Goal: Task Accomplishment & Management: Manage account settings

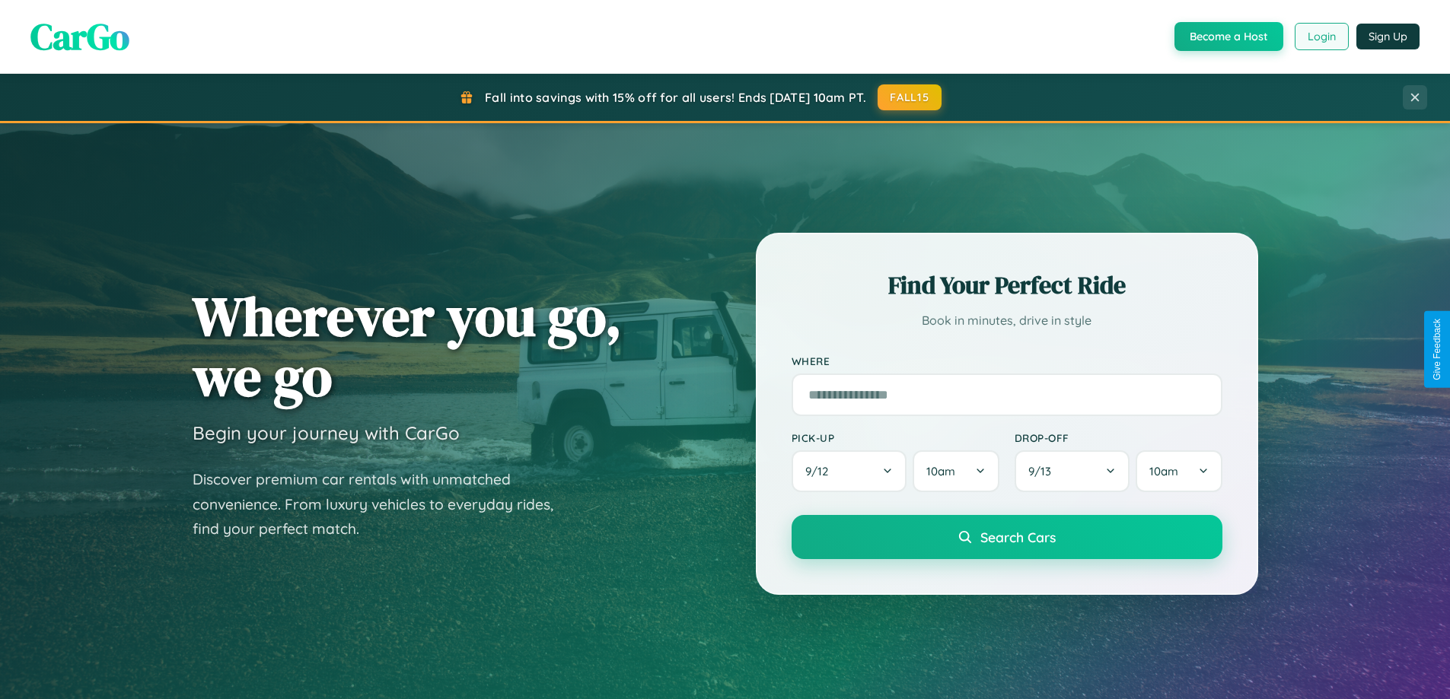
click at [1320, 37] on button "Login" at bounding box center [1321, 36] width 54 height 27
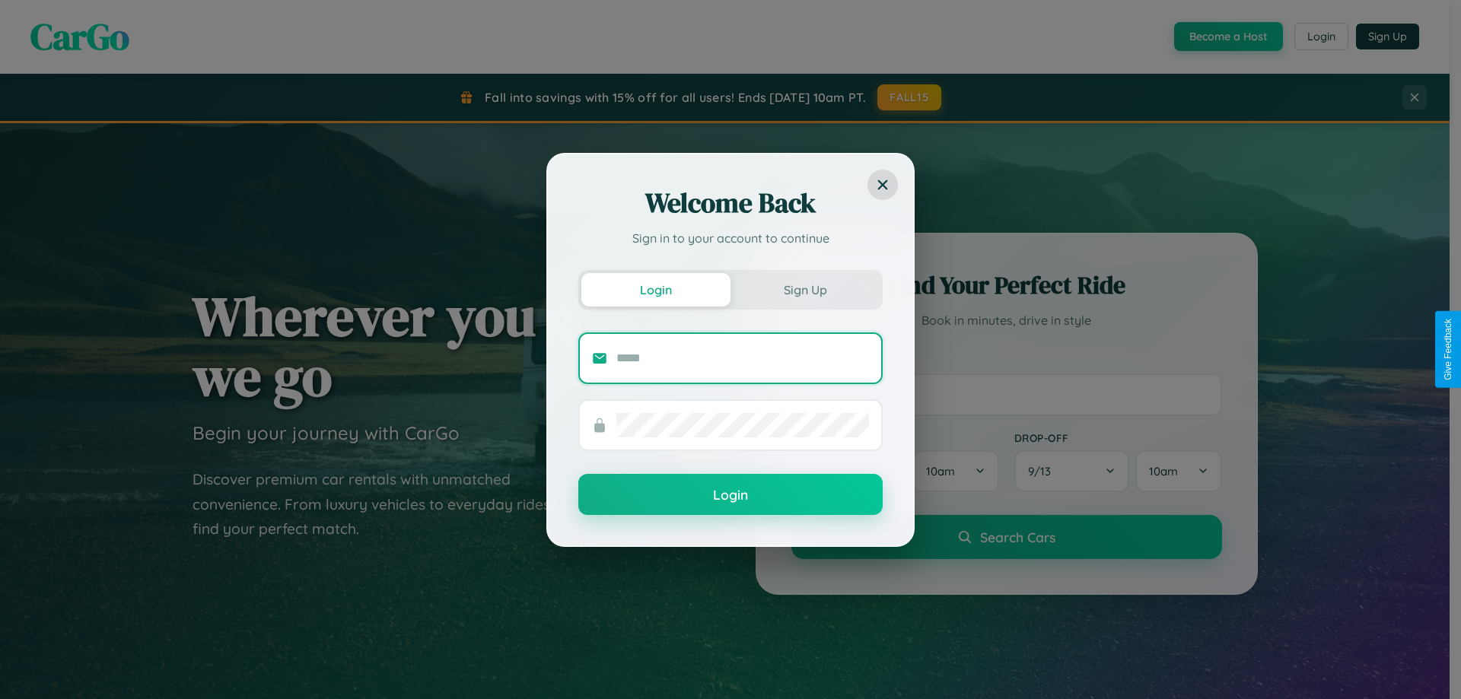
click at [743, 358] on input "text" at bounding box center [742, 358] width 253 height 24
type input "**********"
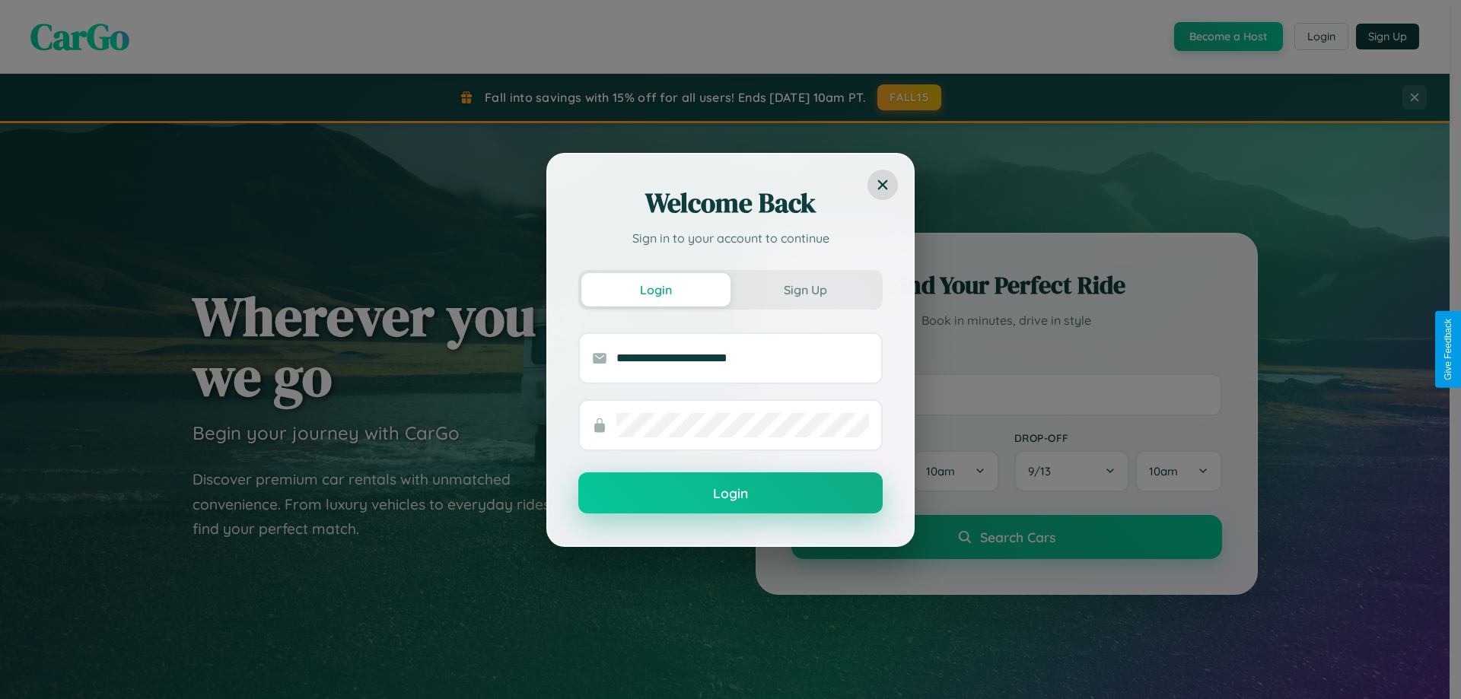
click at [731, 494] on button "Login" at bounding box center [730, 493] width 304 height 41
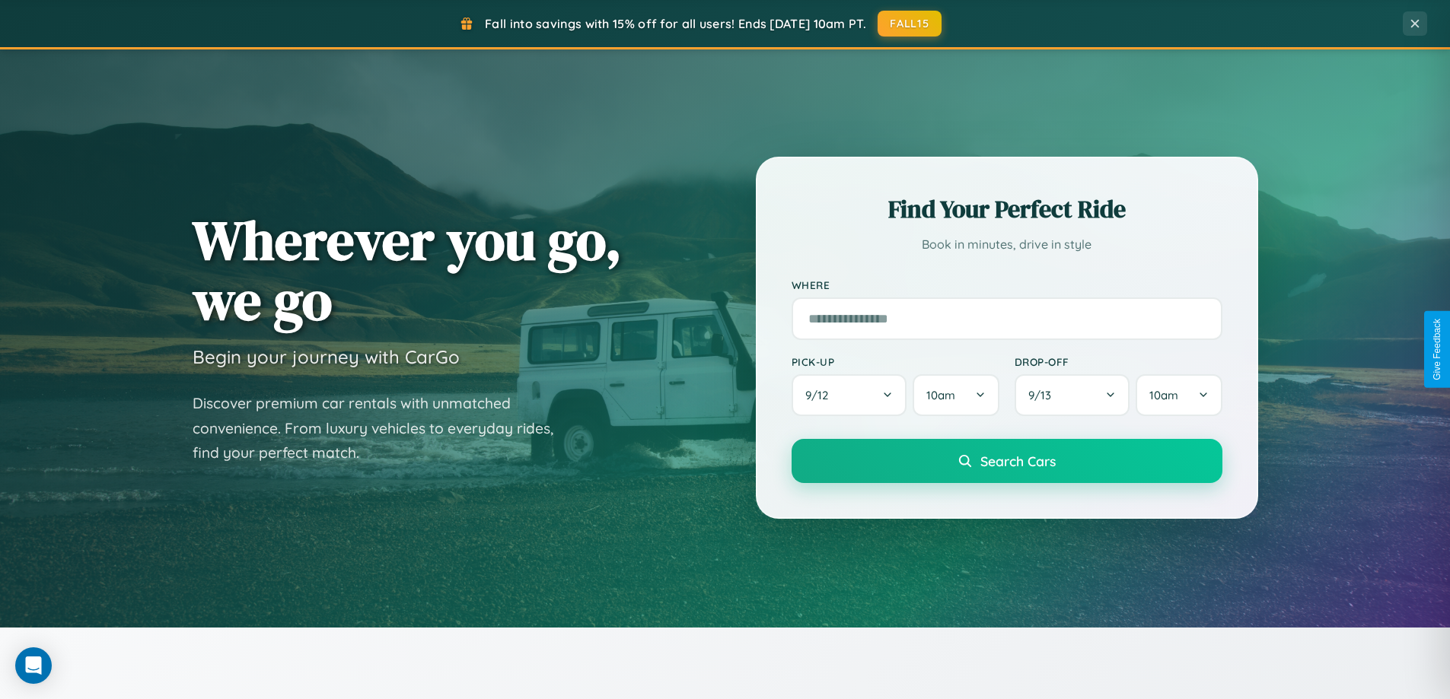
scroll to position [1047, 0]
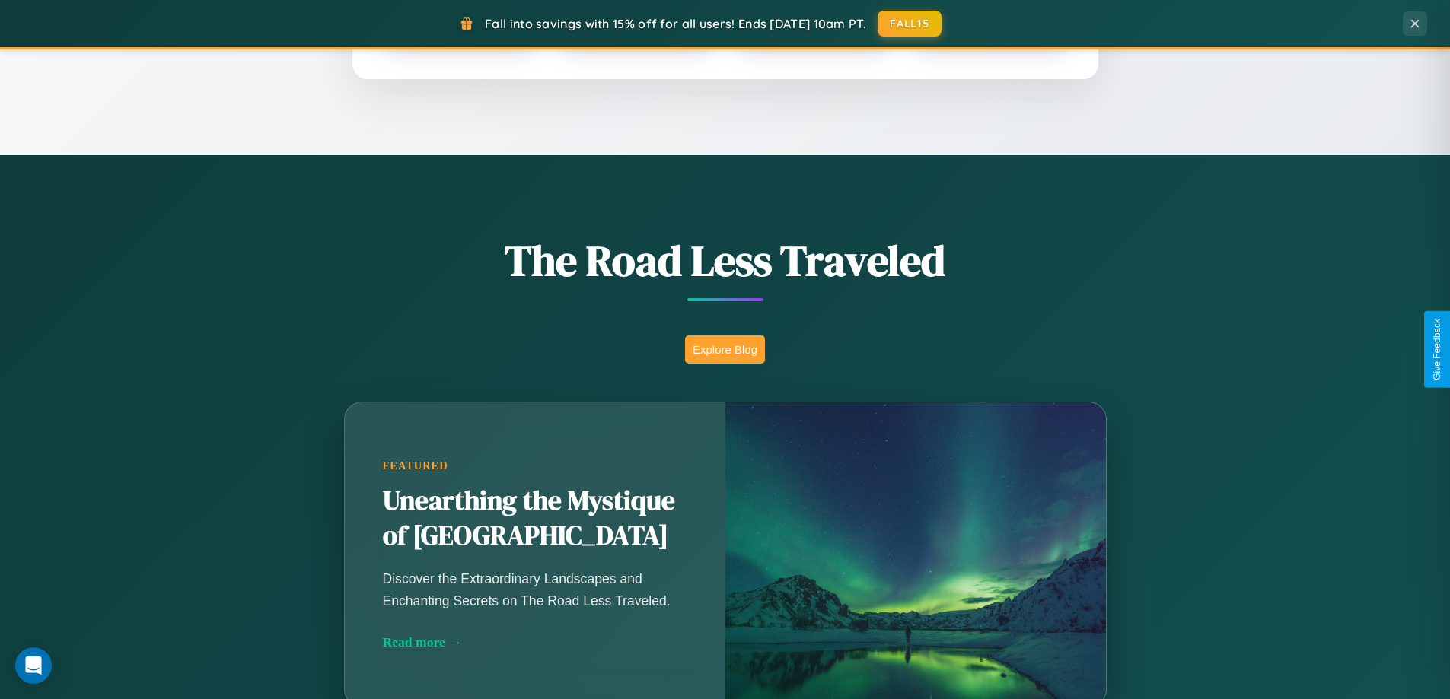
click at [724, 349] on button "Explore Blog" at bounding box center [725, 350] width 80 height 28
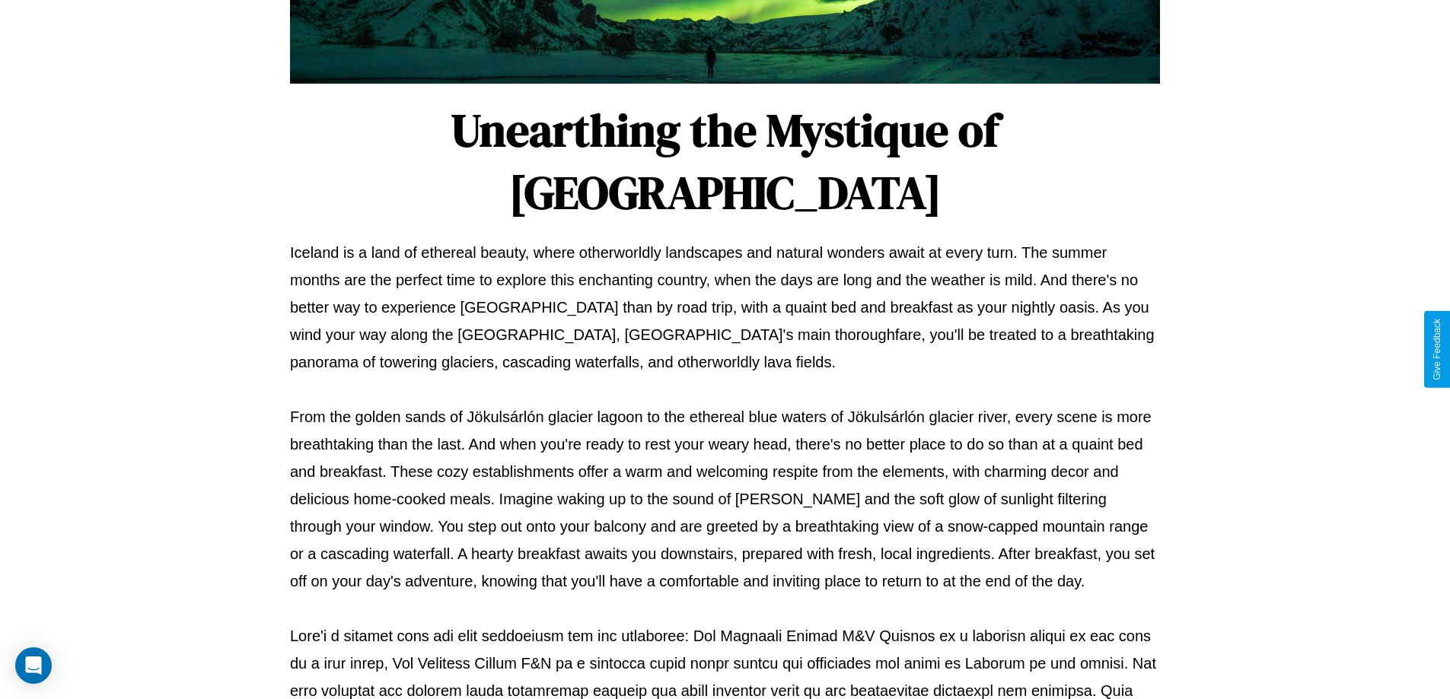
scroll to position [492, 0]
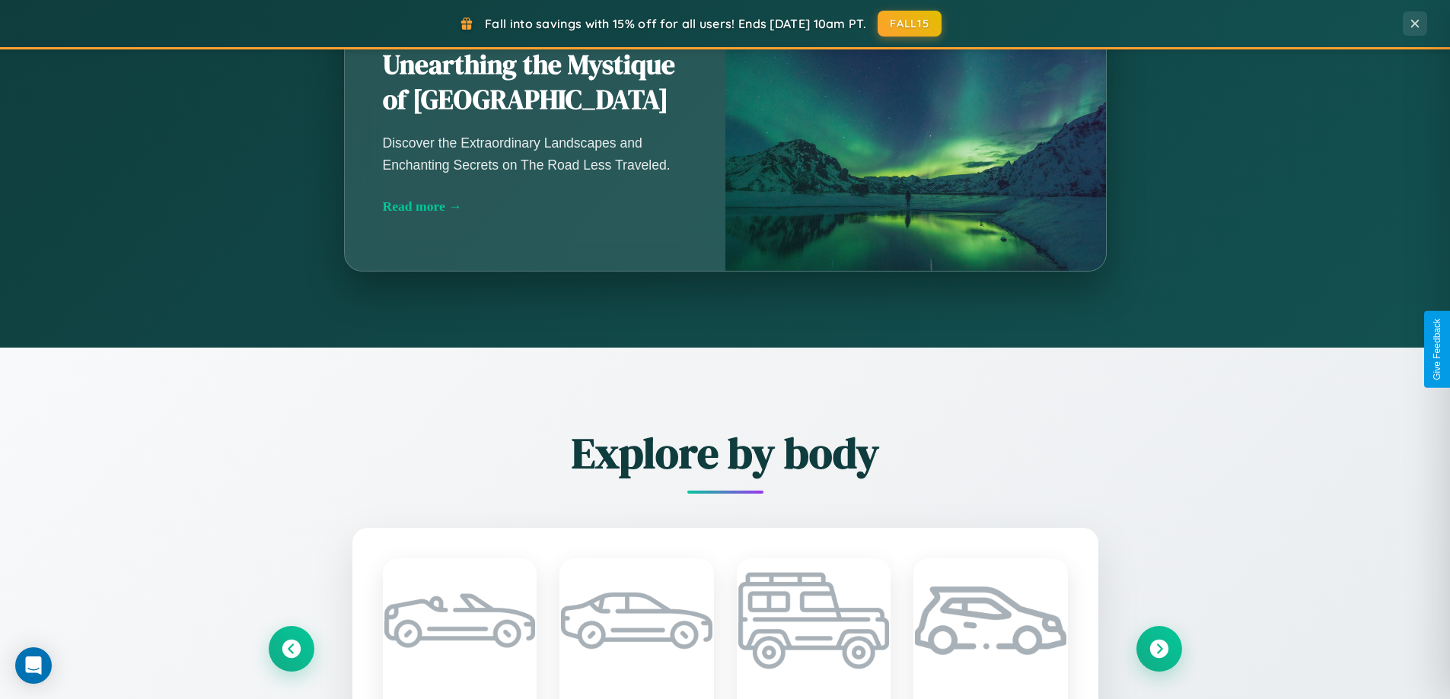
scroll to position [2928, 0]
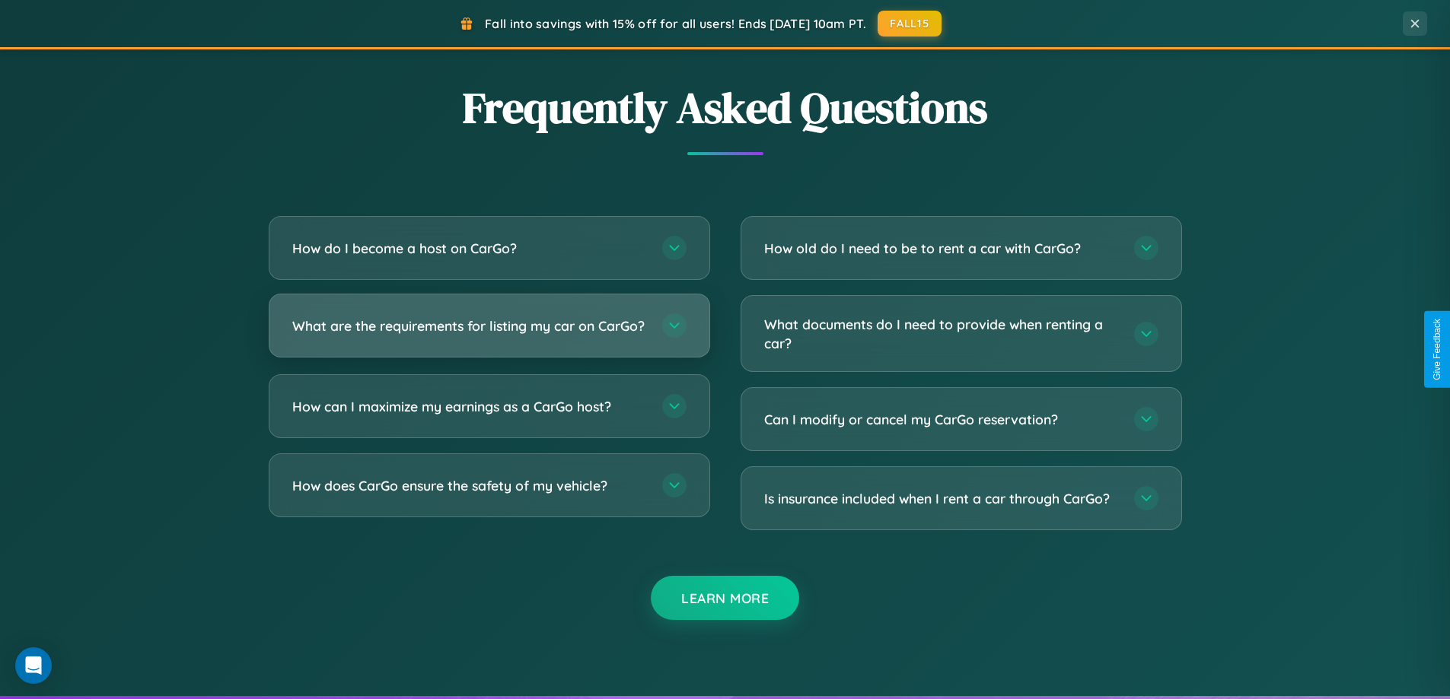
click at [489, 332] on h3 "What are the requirements for listing my car on CarGo?" at bounding box center [469, 326] width 355 height 19
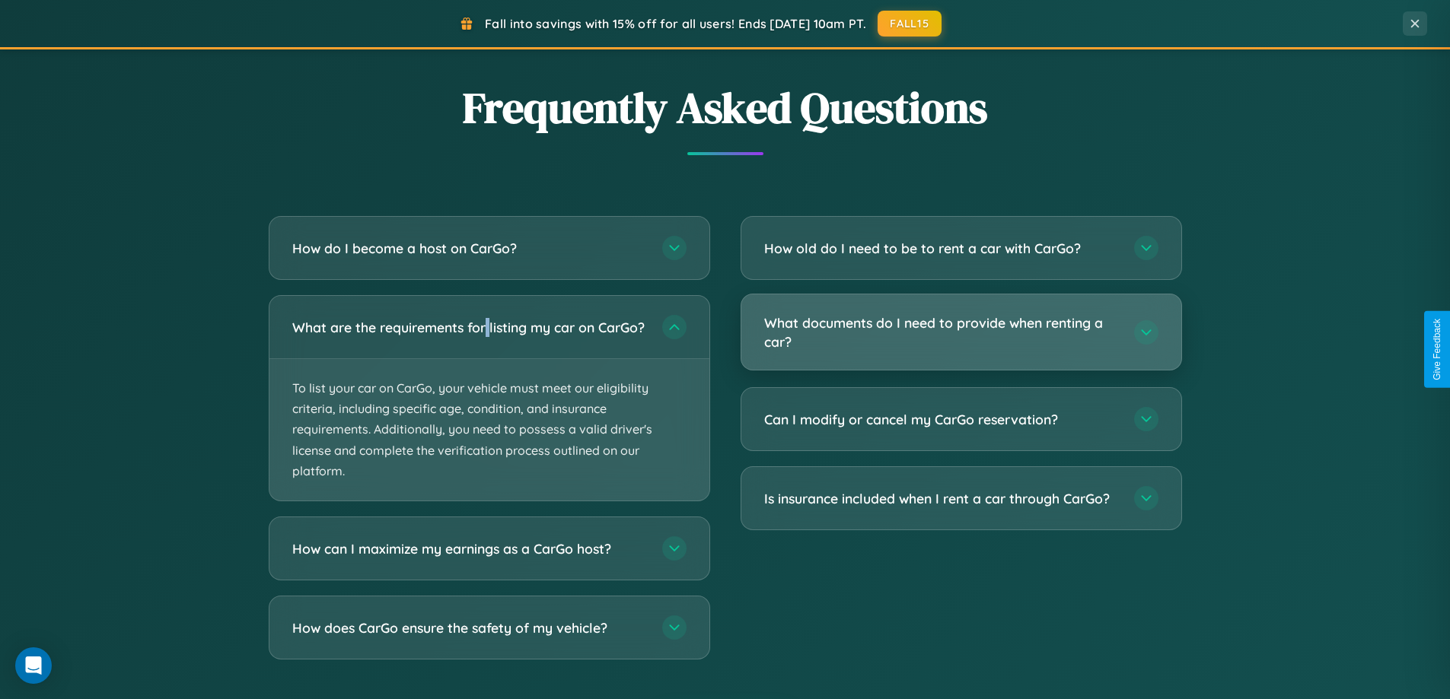
click at [960, 333] on h3 "What documents do I need to provide when renting a car?" at bounding box center [941, 332] width 355 height 37
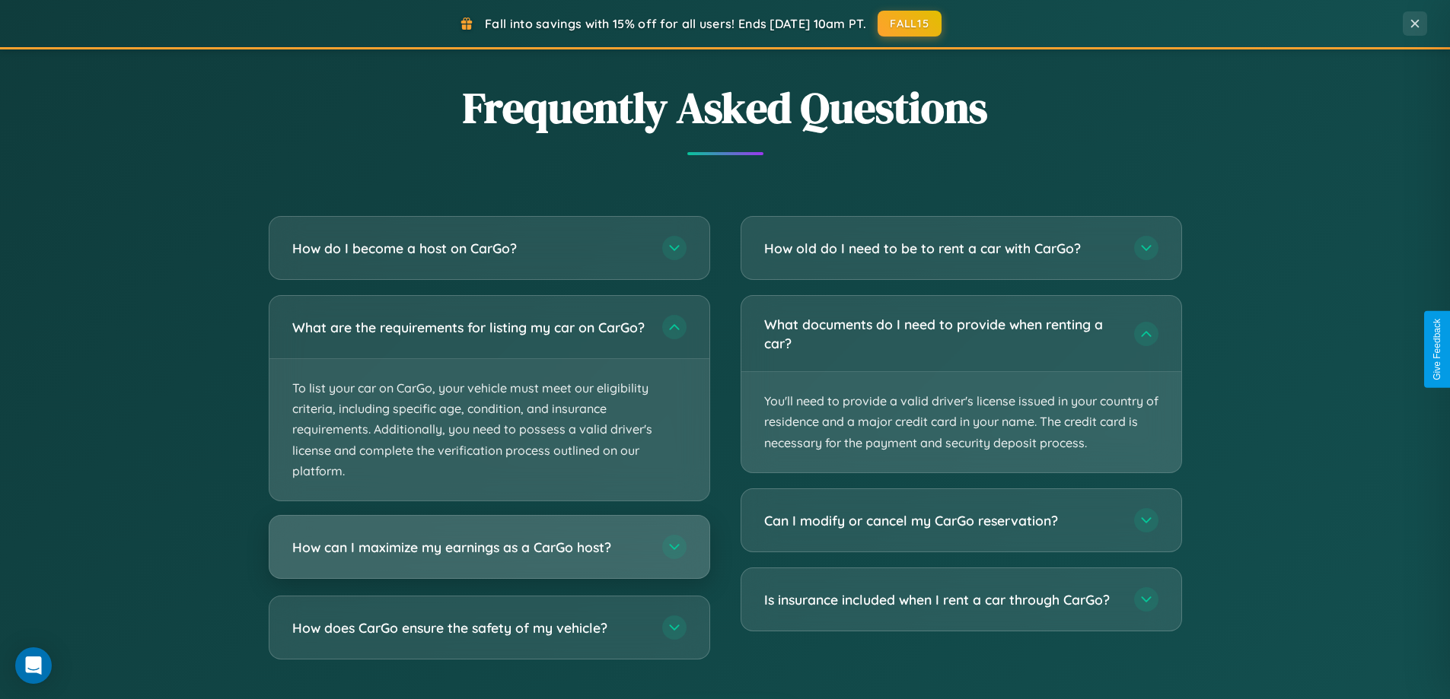
click at [489, 557] on h3 "How can I maximize my earnings as a CarGo host?" at bounding box center [469, 547] width 355 height 19
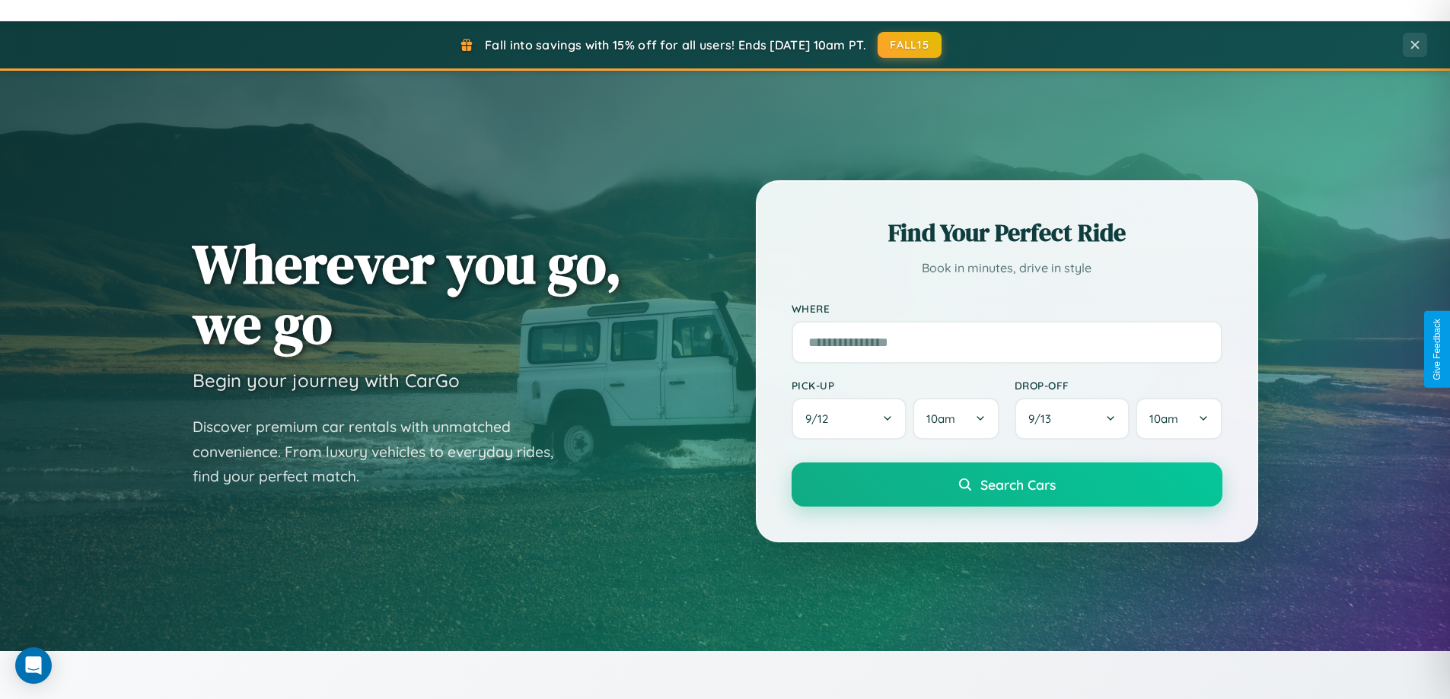
scroll to position [0, 0]
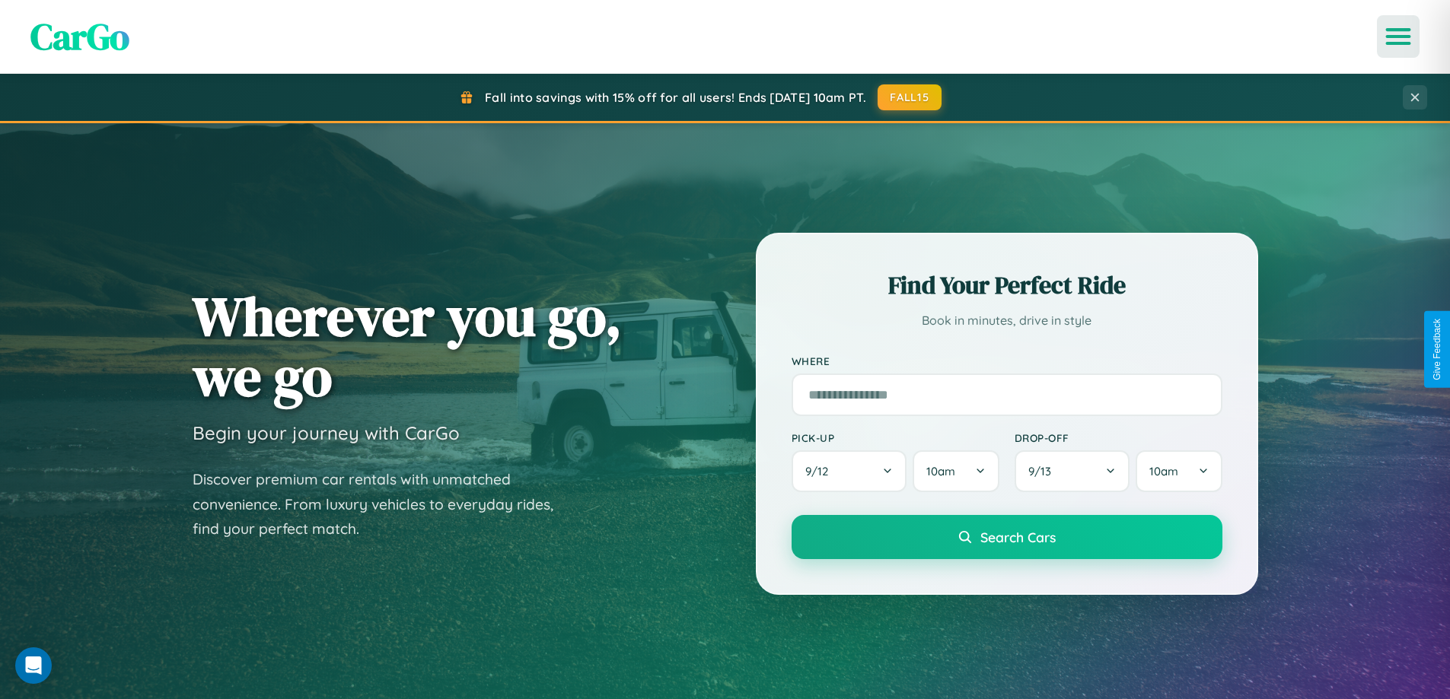
click at [1398, 37] on icon "Open menu" at bounding box center [1398, 37] width 22 height 14
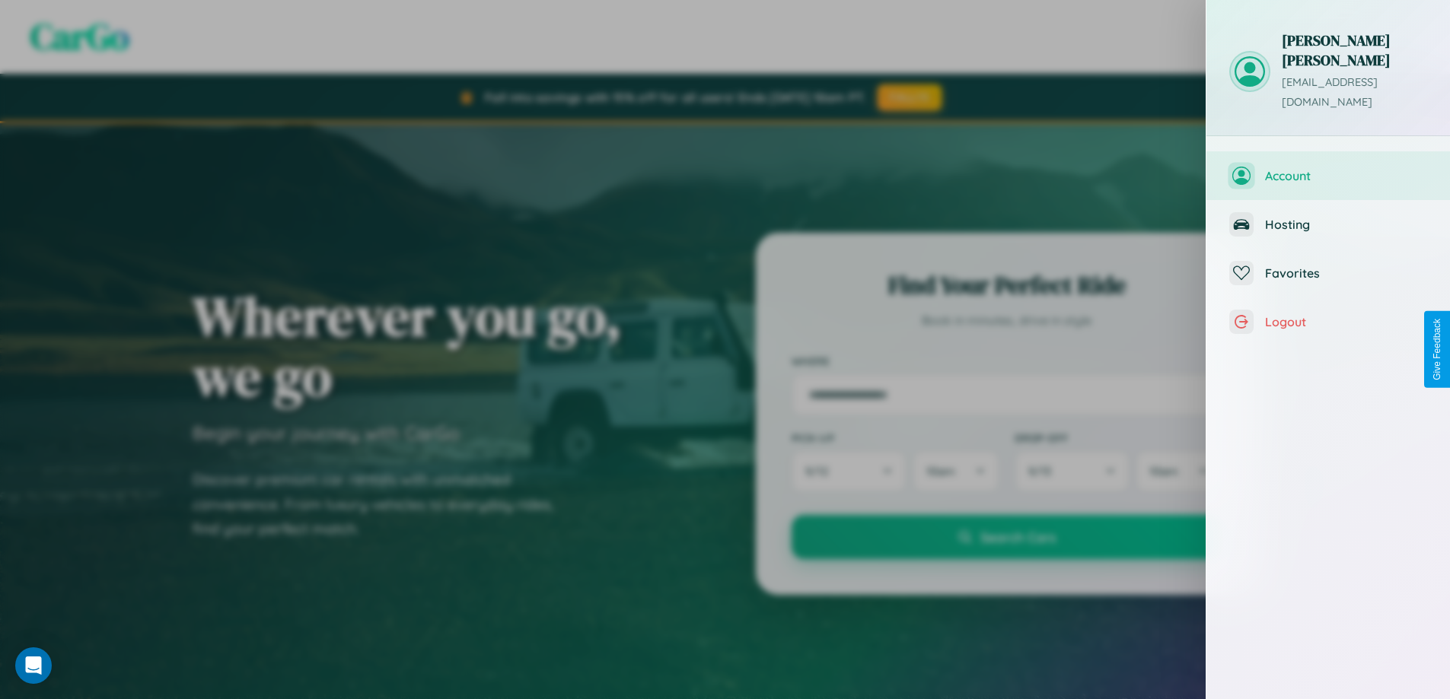
click at [1328, 168] on span "Account" at bounding box center [1346, 175] width 162 height 15
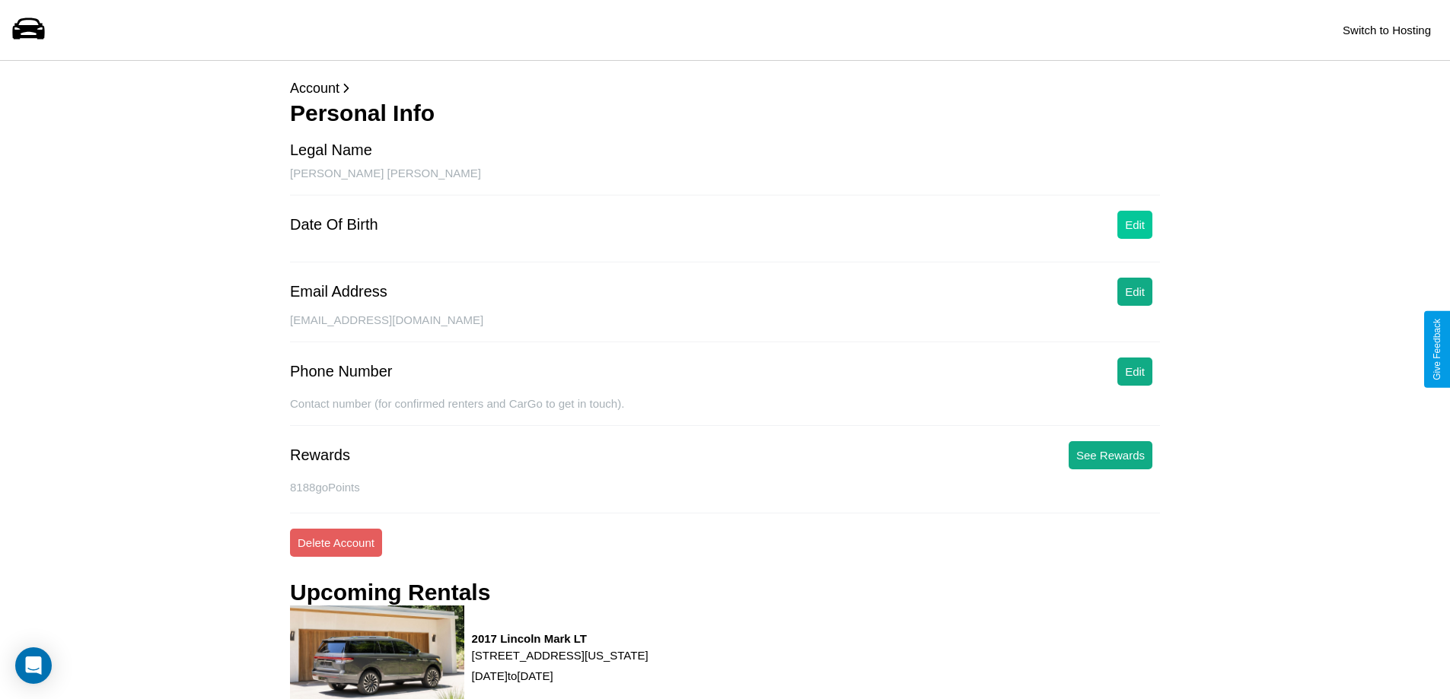
click at [1135, 224] on button "Edit" at bounding box center [1134, 225] width 35 height 28
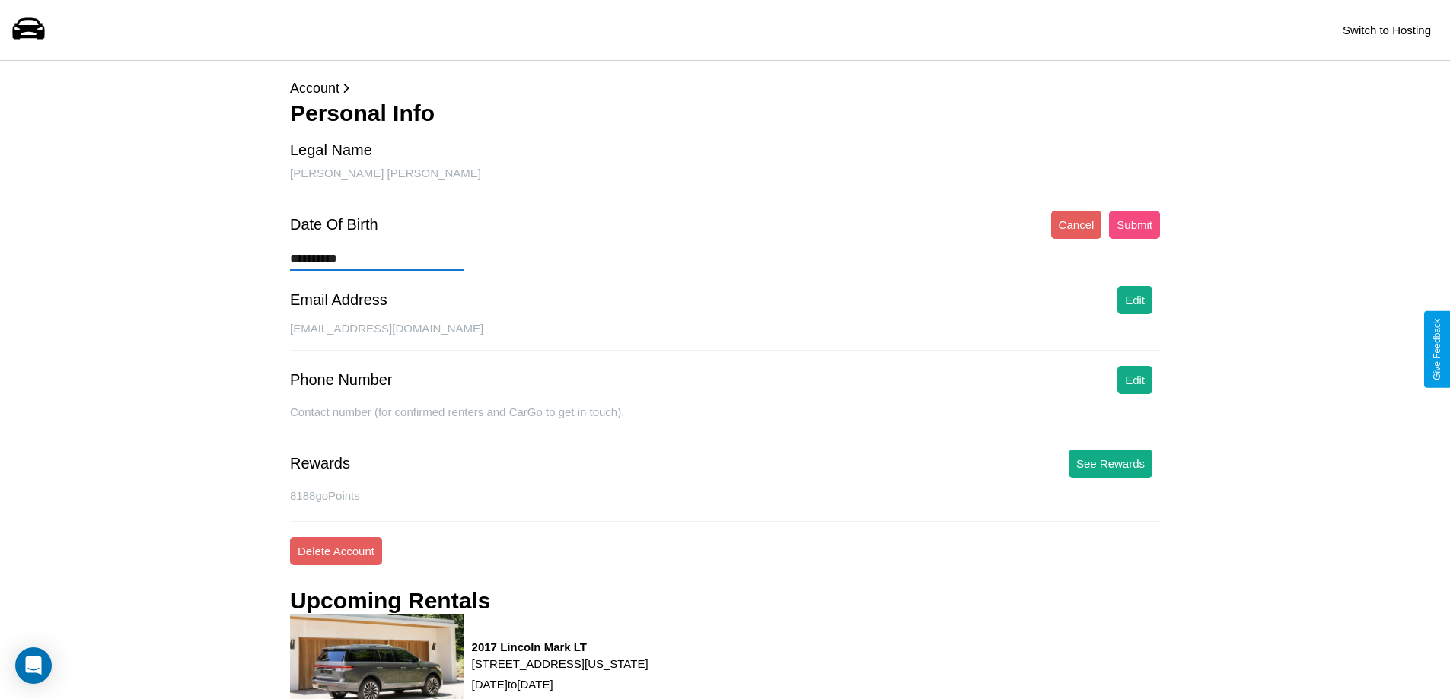
type input "**********"
click at [1134, 224] on button "Submit" at bounding box center [1134, 225] width 51 height 28
